Goal: Transaction & Acquisition: Purchase product/service

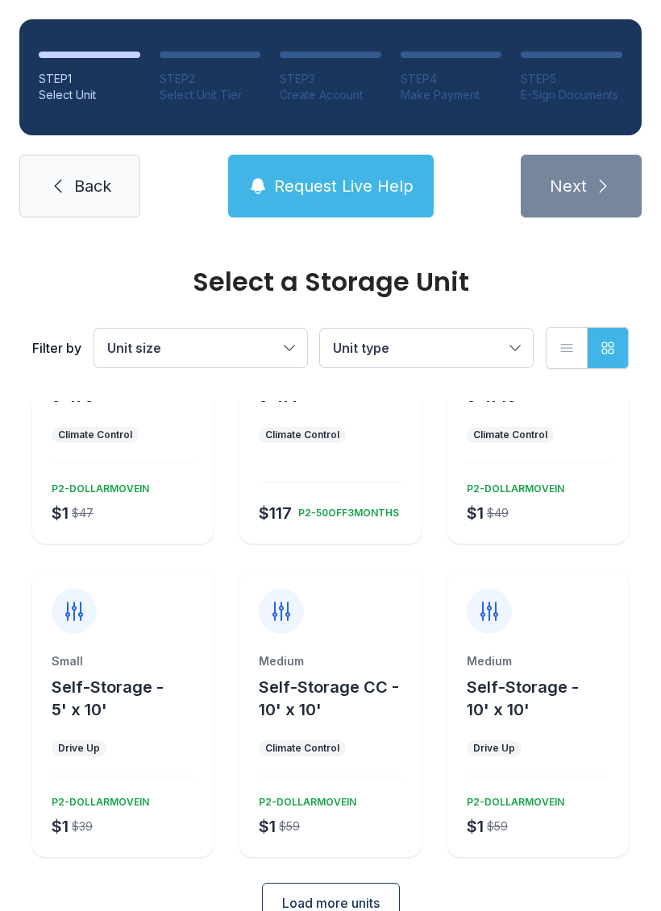
scroll to position [147, 0]
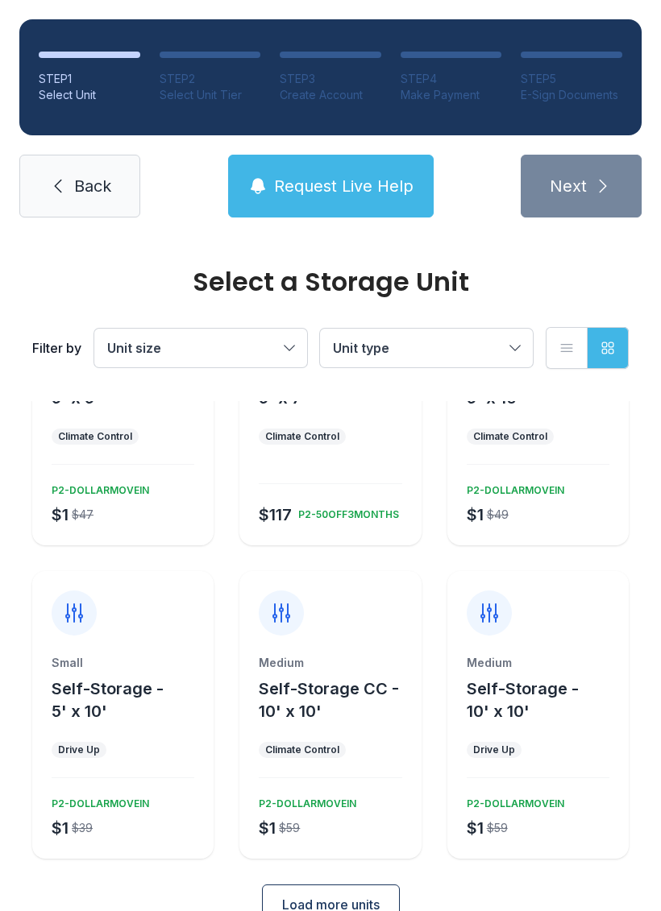
click at [322, 188] on span "Request Live Help" at bounding box center [343, 186] width 139 height 23
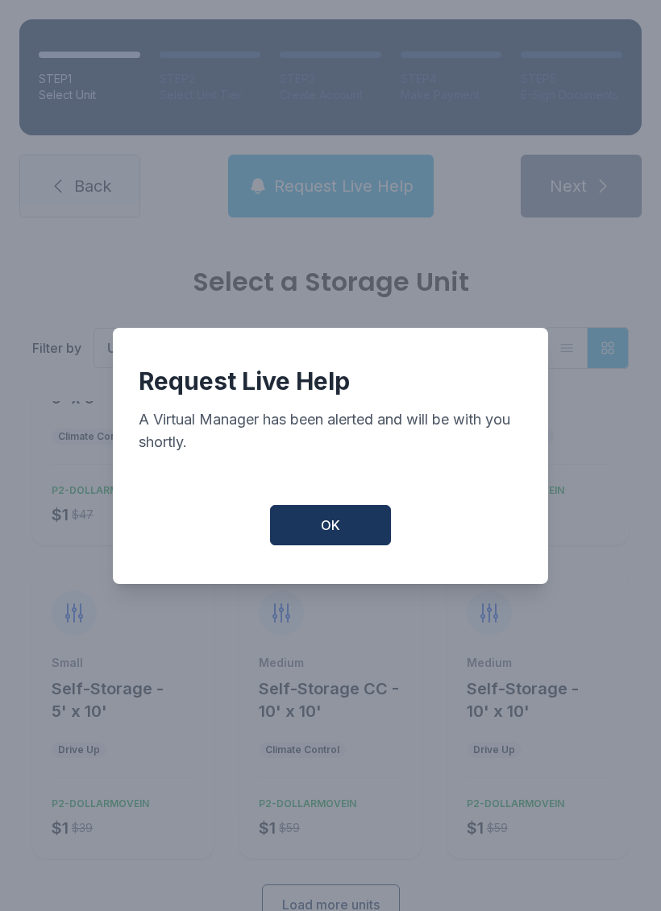
click at [310, 529] on button "OK" at bounding box center [330, 525] width 121 height 40
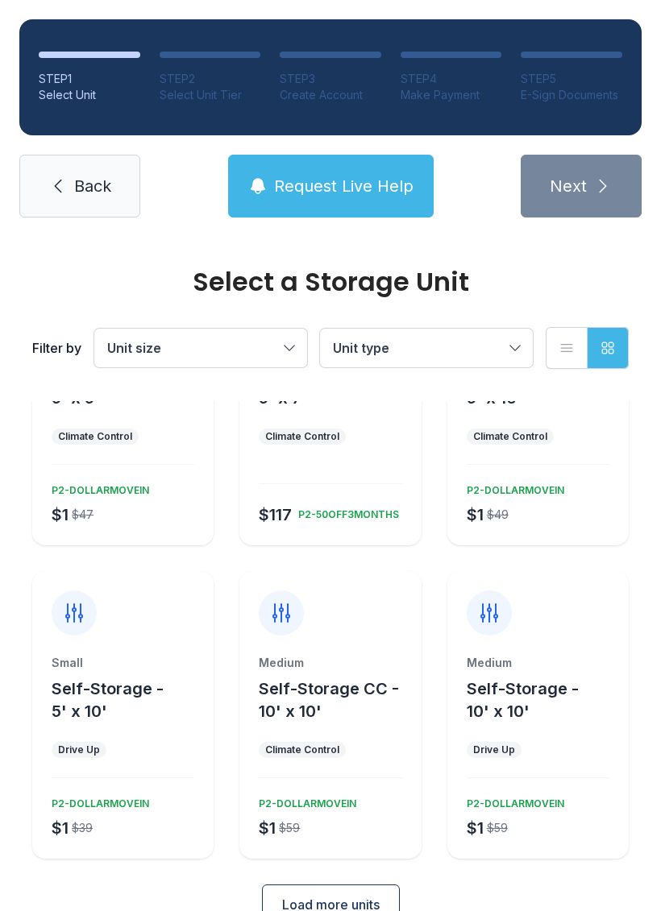
click at [304, 895] on span "Load more units" at bounding box center [330, 904] width 97 height 19
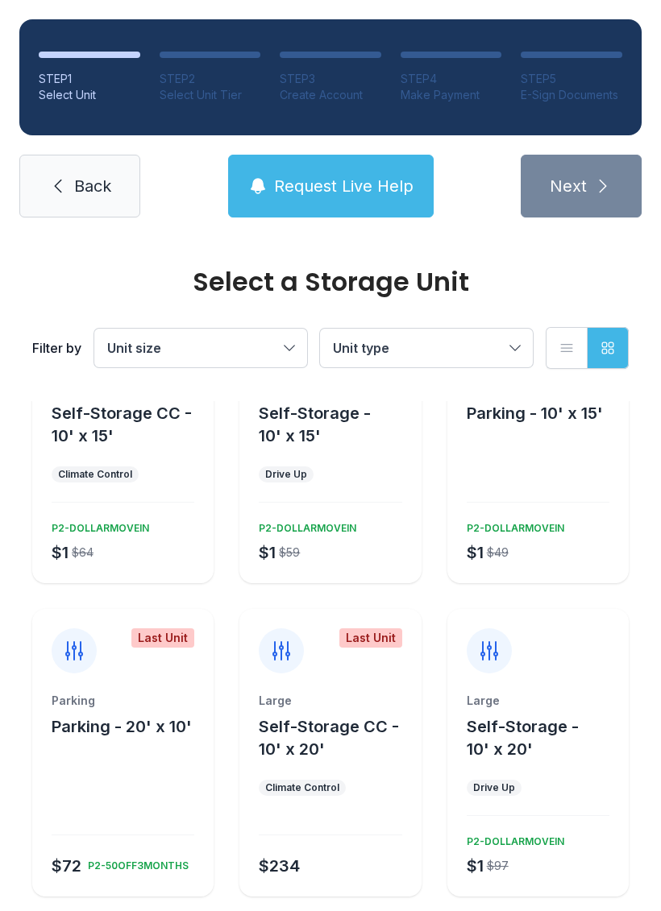
scroll to position [735, 0]
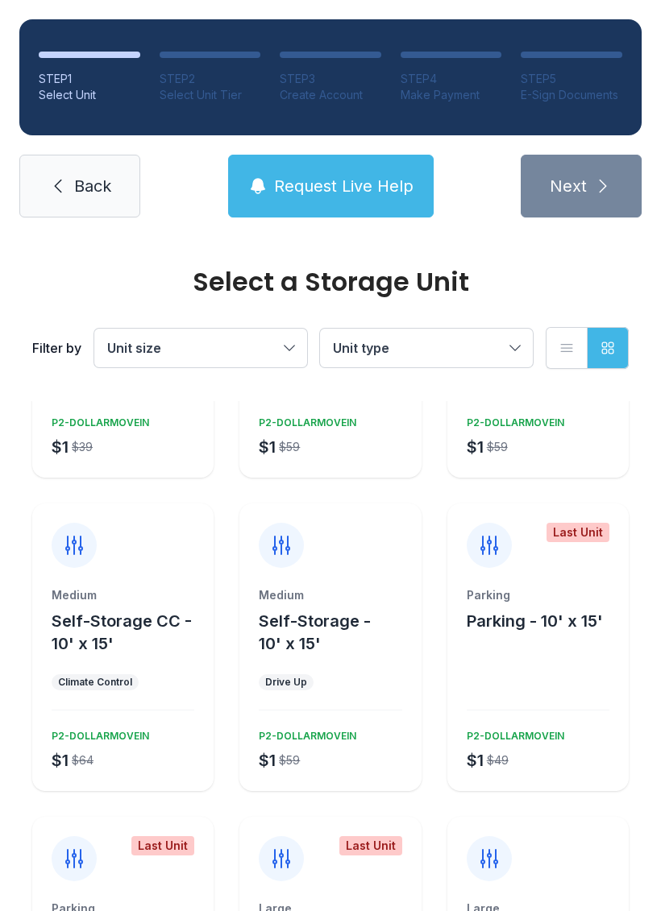
scroll to position [529, 0]
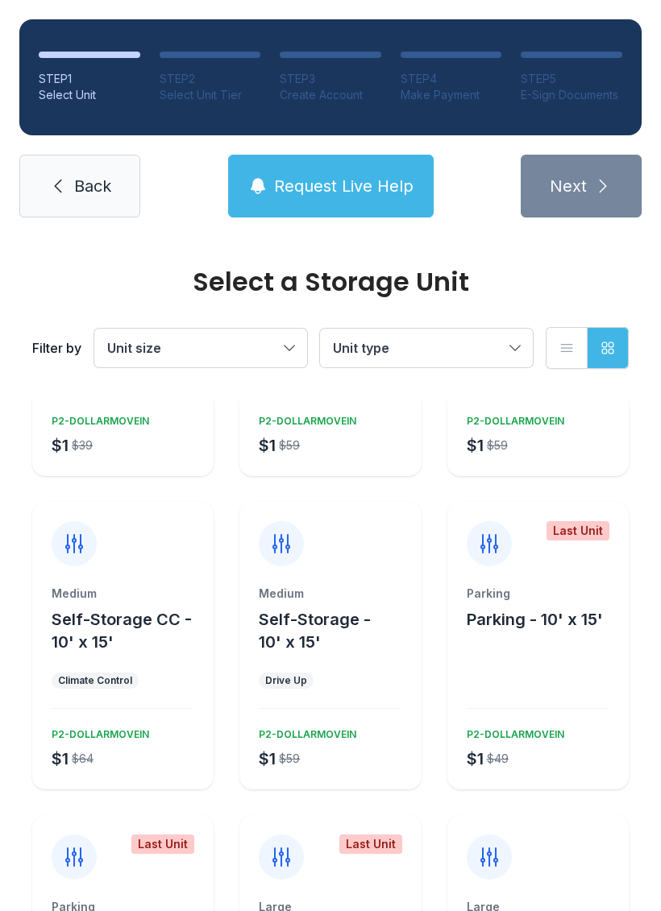
click at [349, 182] on span "Request Live Help" at bounding box center [343, 186] width 139 height 23
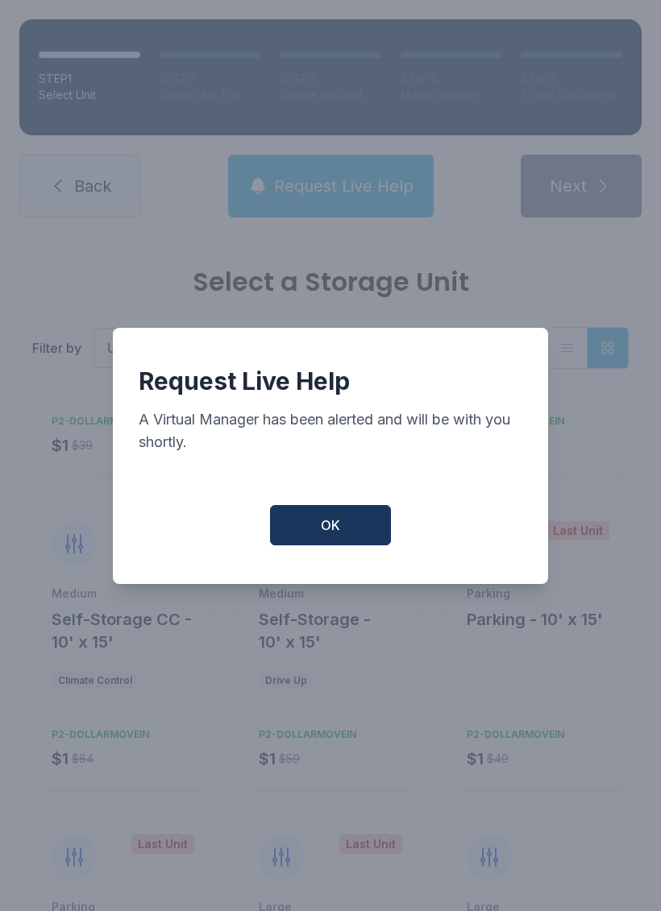
click at [342, 527] on button "OK" at bounding box center [330, 525] width 121 height 40
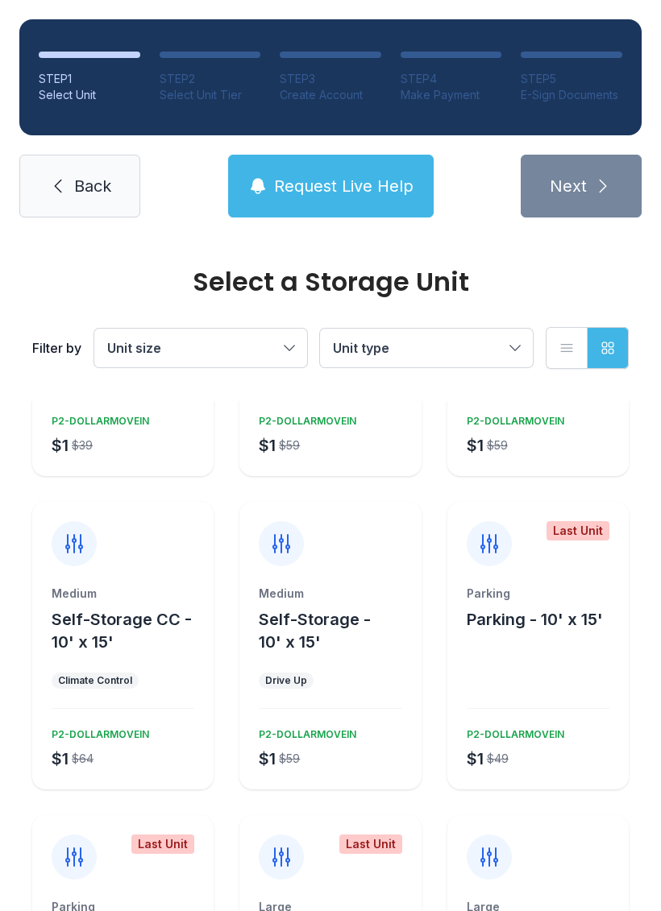
click at [78, 181] on span "Back" at bounding box center [92, 186] width 37 height 23
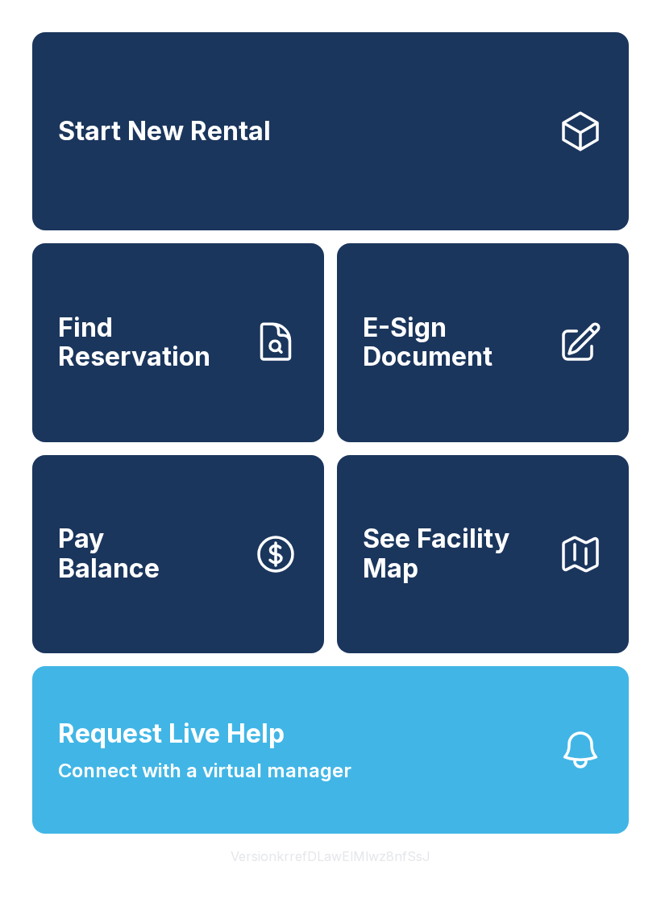
click at [365, 153] on link "Start New Rental" at bounding box center [330, 131] width 596 height 198
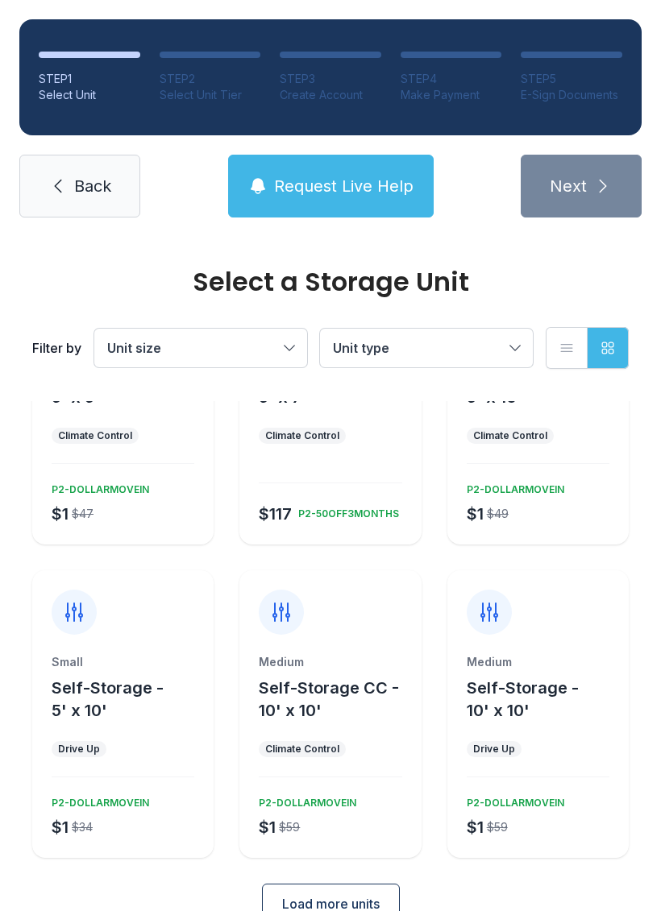
scroll to position [147, 0]
click at [334, 895] on span "Load more units" at bounding box center [330, 904] width 97 height 19
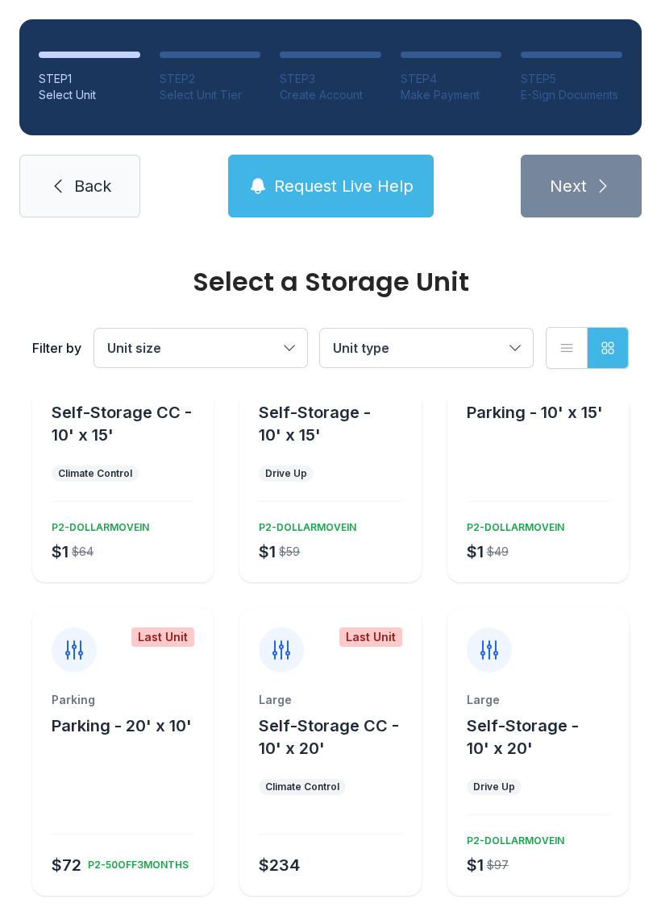
scroll to position [735, 0]
